Goal: Information Seeking & Learning: Learn about a topic

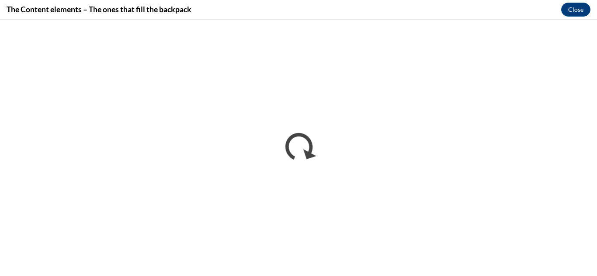
scroll to position [536, 0]
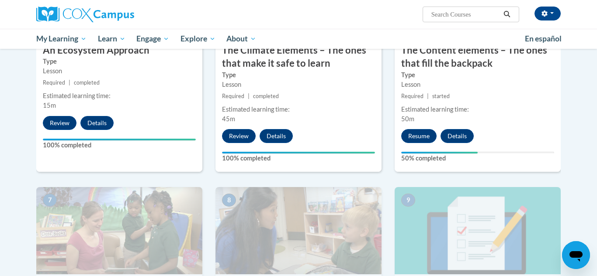
scroll to position [553, 0]
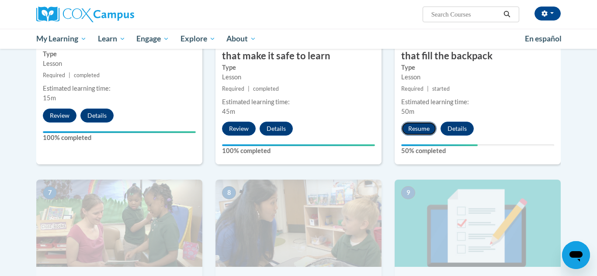
click at [416, 132] on button "Resume" at bounding box center [418, 129] width 35 height 14
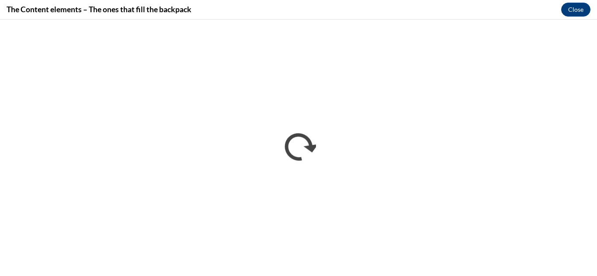
scroll to position [0, 0]
